Goal: Task Accomplishment & Management: Manage account settings

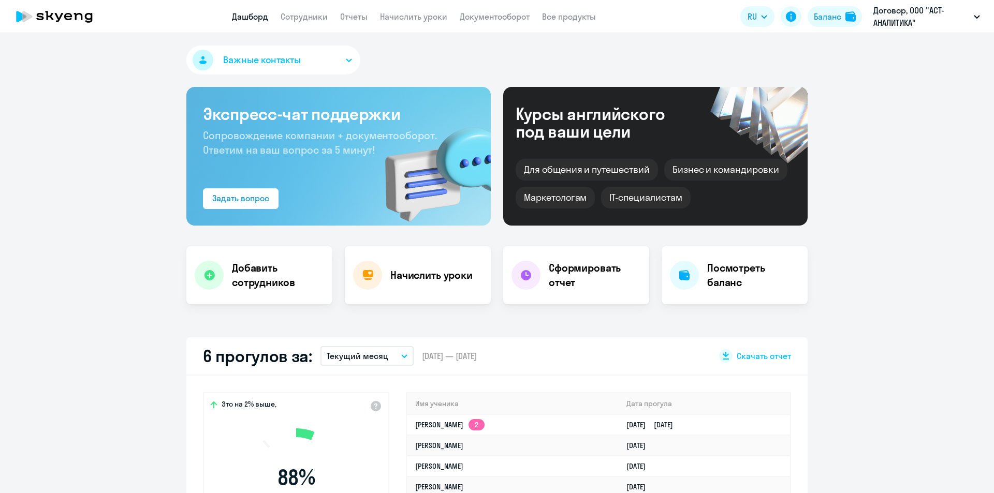
select select "30"
click at [307, 16] on link "Сотрудники" at bounding box center [304, 16] width 47 height 10
select select "30"
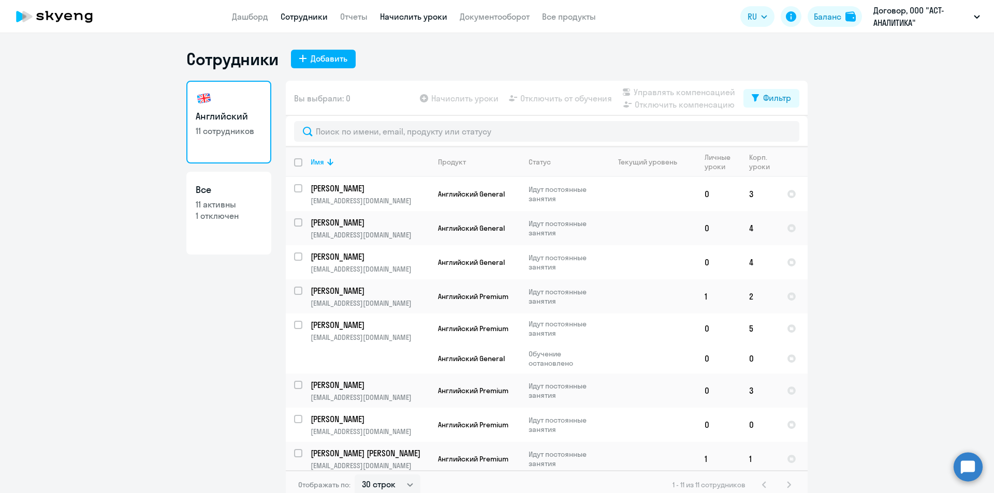
click at [397, 16] on link "Начислить уроки" at bounding box center [413, 16] width 67 height 10
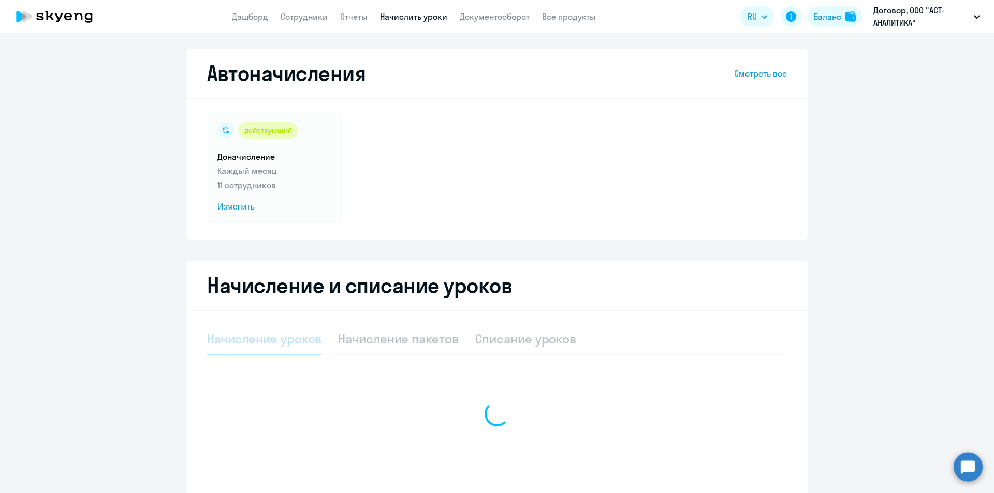
select select "10"
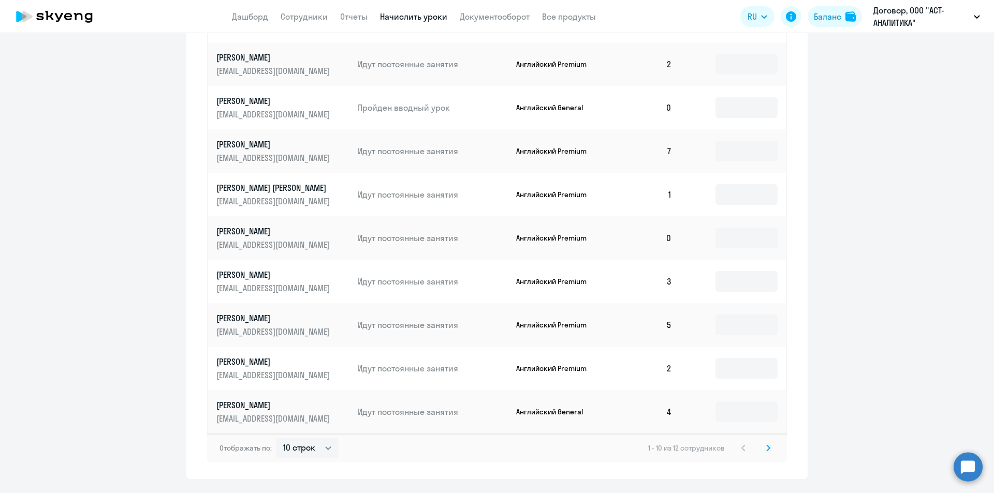
scroll to position [518, 0]
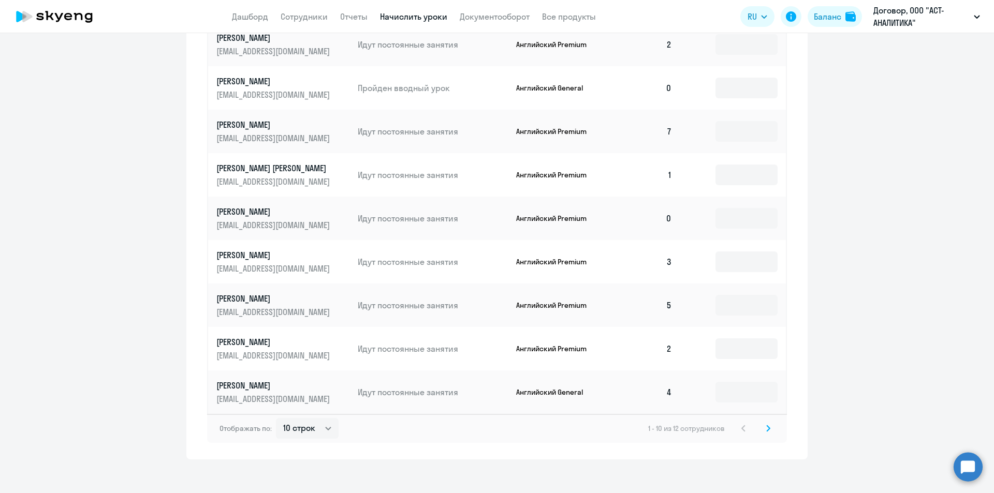
click at [767, 427] on icon at bounding box center [768, 429] width 3 height 6
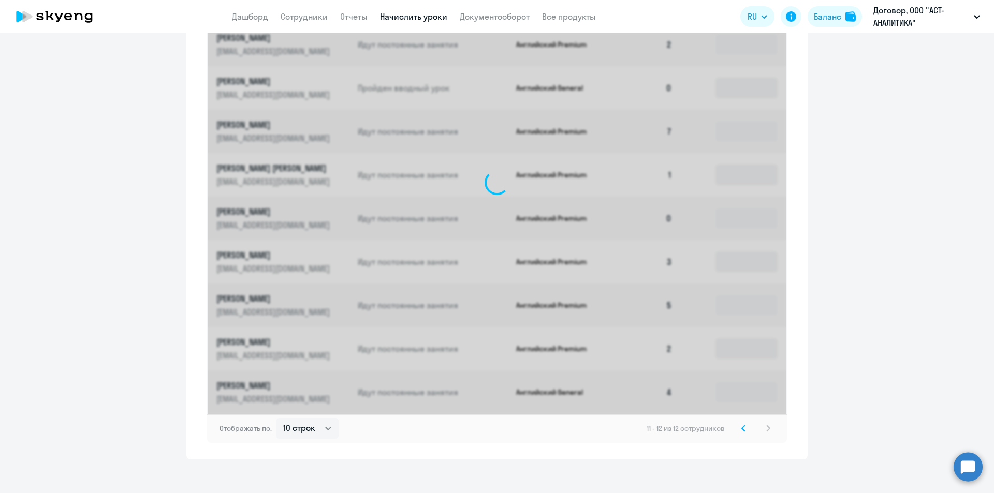
scroll to position [218, 0]
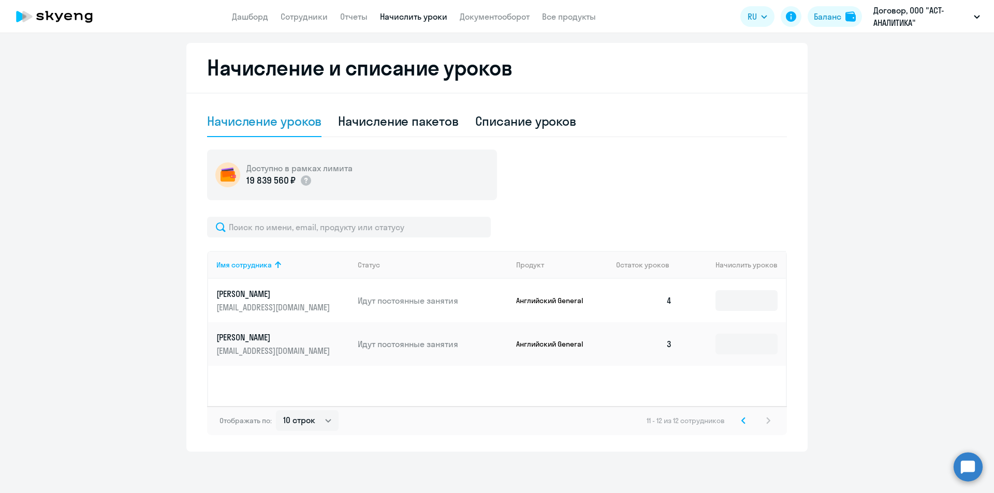
click at [252, 125] on div "Начисление уроков" at bounding box center [264, 121] width 114 height 17
click at [744, 418] on svg-icon at bounding box center [743, 421] width 12 height 12
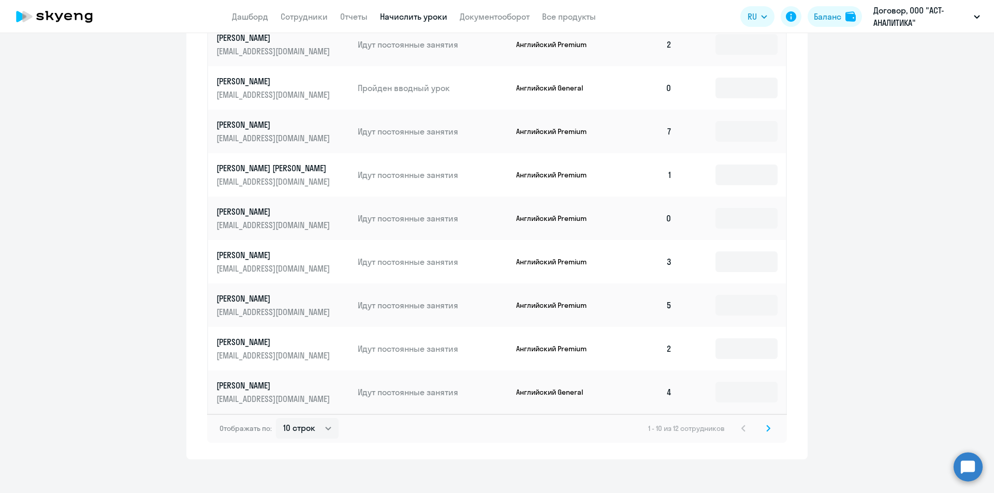
scroll to position [414, 0]
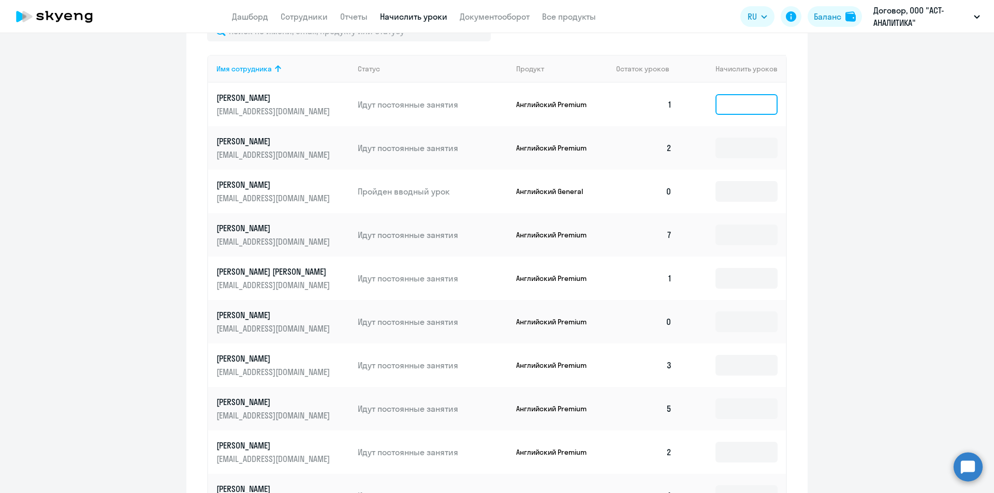
click at [721, 102] on input at bounding box center [746, 104] width 62 height 21
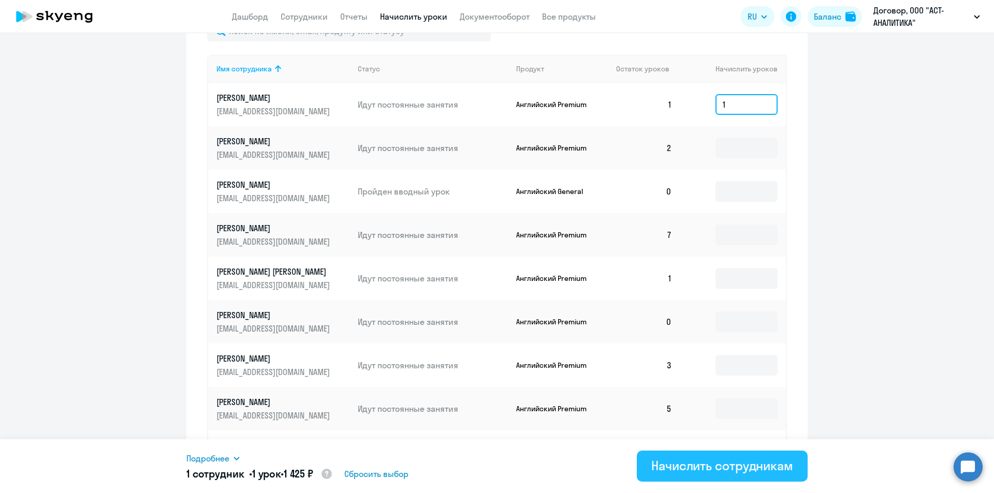
type input "1"
click at [730, 459] on div "Начислить сотрудникам" at bounding box center [722, 466] width 142 height 17
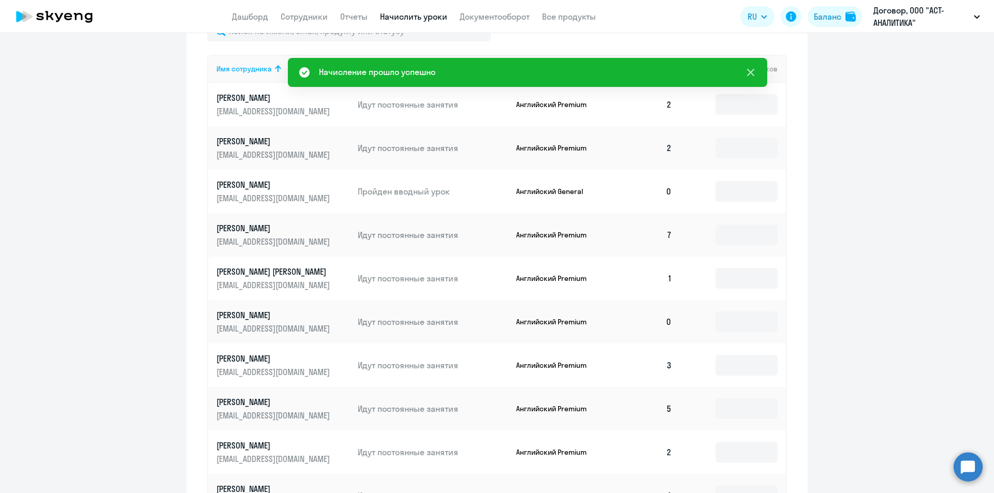
click at [745, 67] on icon at bounding box center [750, 72] width 12 height 12
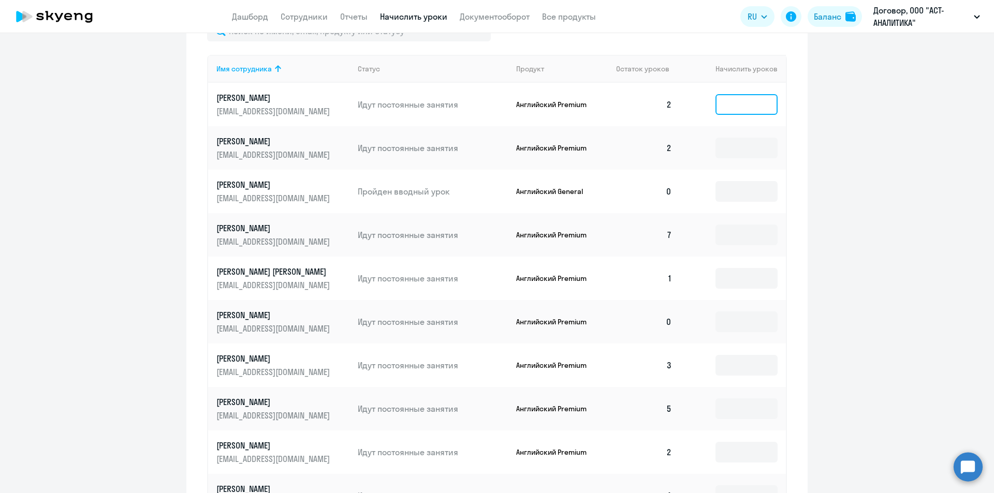
click at [718, 101] on input at bounding box center [746, 104] width 62 height 21
type input "1"
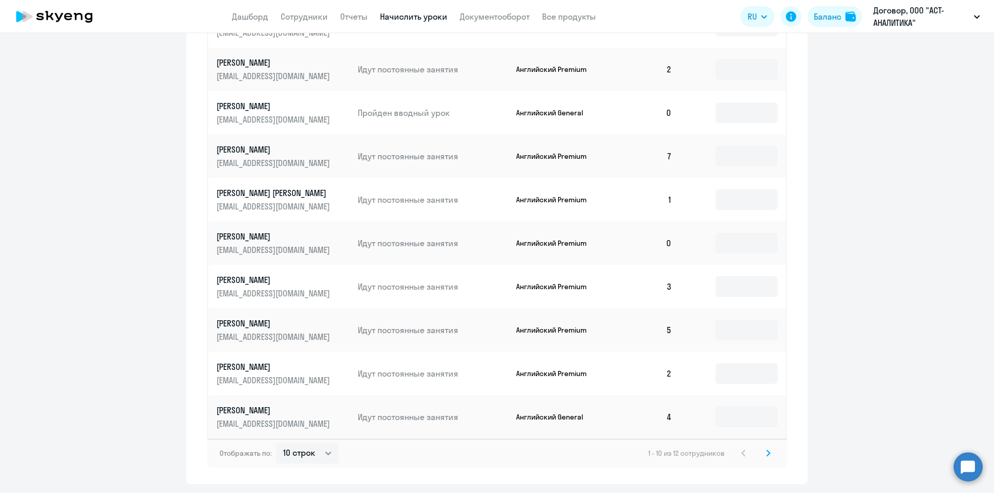
scroll to position [518, 0]
